Goal: Entertainment & Leisure: Consume media (video, audio)

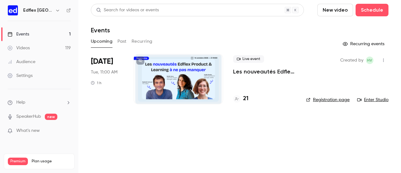
click at [245, 70] on p "Les nouveautés Edflex Product & Learning à ne pas manquer" at bounding box center [264, 72] width 63 height 8
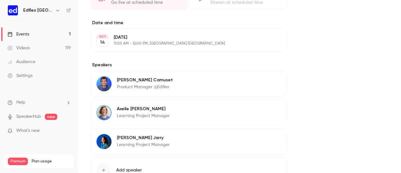
scroll to position [353, 0]
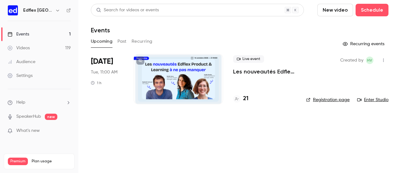
click at [24, 50] on div "Videos" at bounding box center [19, 48] width 22 height 6
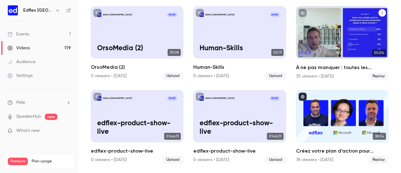
scroll to position [298, 0]
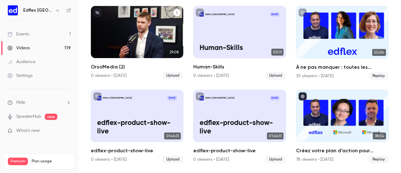
click at [142, 21] on div "Edflex [GEOGRAPHIC_DATA] [DATE] OrsoMedia (2)" at bounding box center [137, 32] width 92 height 52
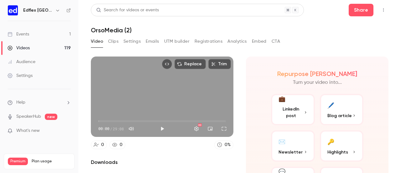
click at [112, 43] on button "Clips" at bounding box center [113, 41] width 10 height 10
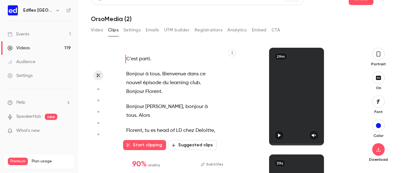
scroll to position [18, 0]
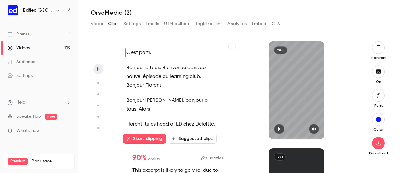
click at [376, 45] on icon "button" at bounding box center [378, 47] width 5 height 7
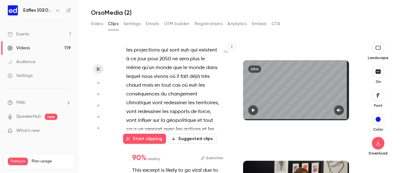
scroll to position [2036, 0]
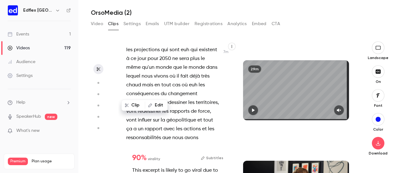
scroll to position [2004, 0]
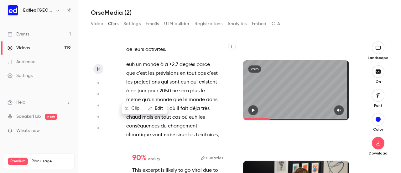
click at [253, 110] on icon "button" at bounding box center [253, 110] width 5 height 4
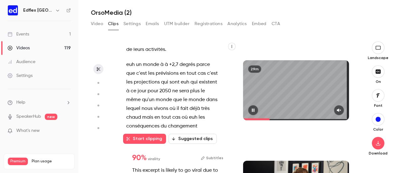
scroll to position [2012, 0]
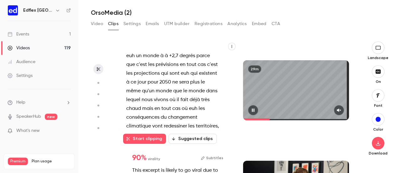
click at [336, 109] on icon "button" at bounding box center [338, 110] width 5 height 4
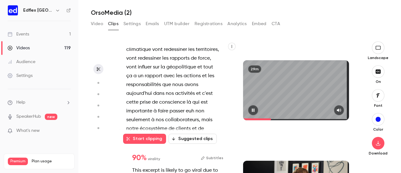
scroll to position [2098, 0]
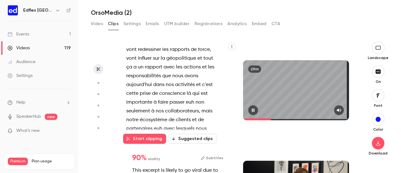
click at [249, 106] on button "button" at bounding box center [253, 110] width 10 height 10
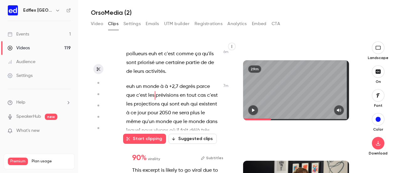
scroll to position [1981, 0]
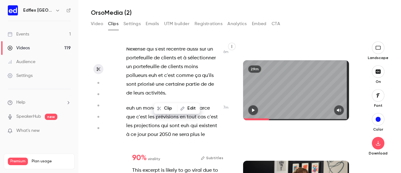
scroll to position [1960, 0]
click at [252, 110] on icon "button" at bounding box center [253, 109] width 3 height 3
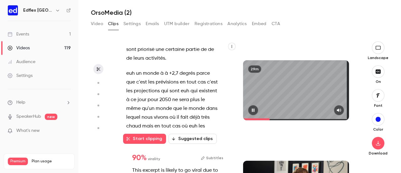
scroll to position [2004, 0]
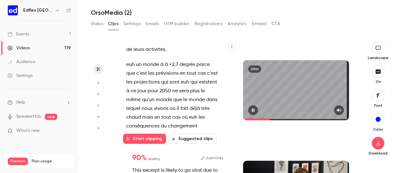
click at [253, 110] on icon "button" at bounding box center [253, 110] width 5 height 4
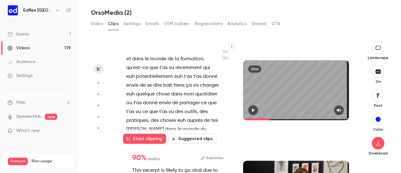
scroll to position [3639, 0]
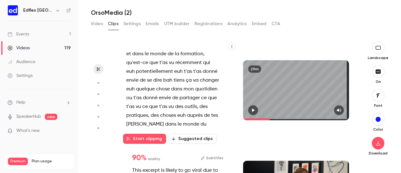
type input "*****"
